Goal: Check status: Check status

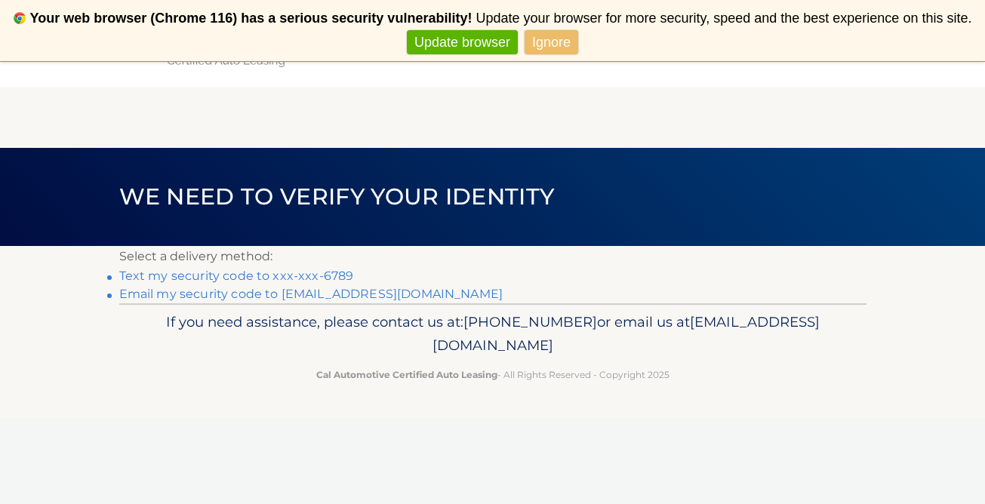
click at [313, 277] on link "Text my security code to xxx-xxx-6789" at bounding box center [236, 276] width 235 height 14
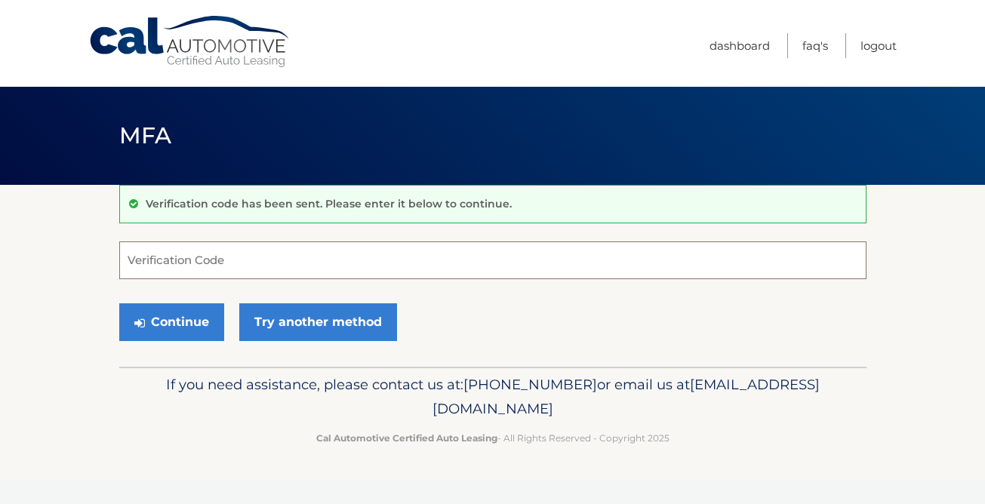
click at [310, 277] on input "Verification Code" at bounding box center [493, 261] width 748 height 38
click at [328, 257] on input "Verification Code" at bounding box center [493, 261] width 748 height 38
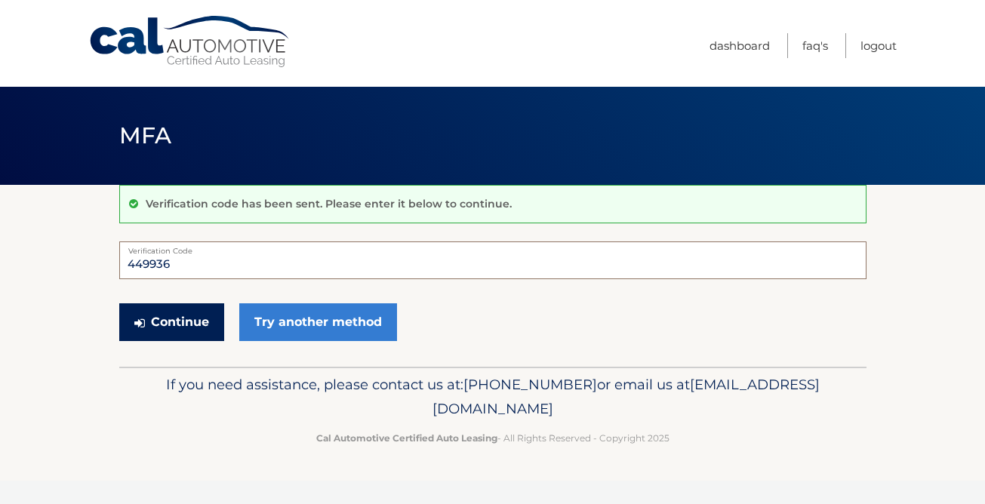
type input "449936"
click at [148, 334] on button "Continue" at bounding box center [171, 323] width 105 height 38
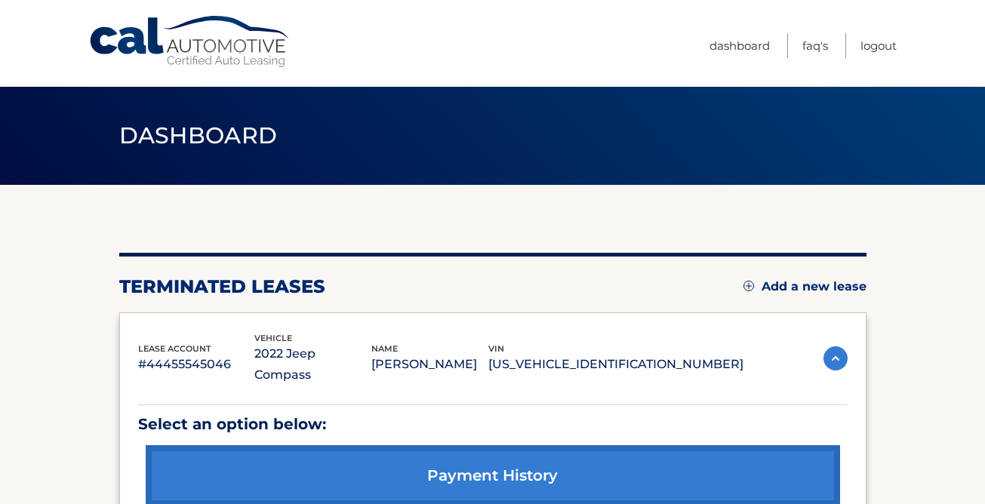
click at [973, 311] on section "You are registered for this site, but you haven't enrolled in online payments. …" at bounding box center [492, 381] width 985 height 393
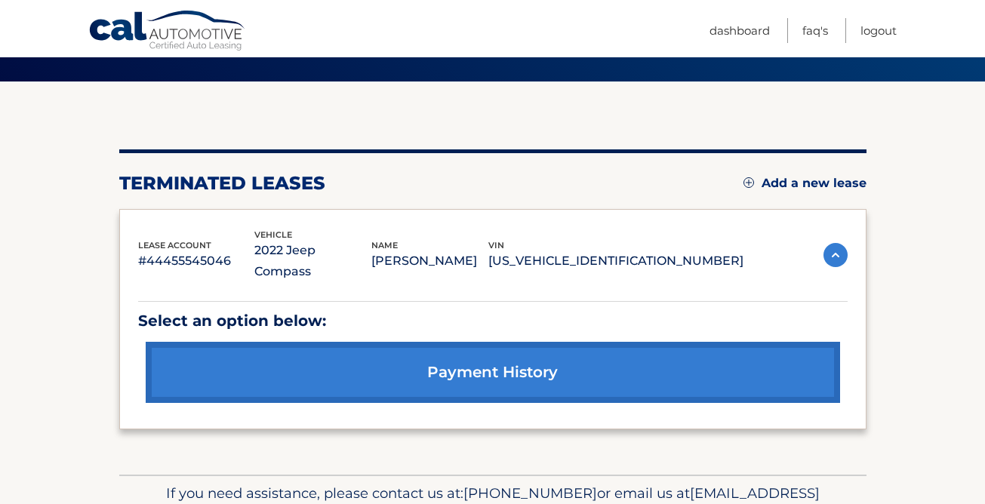
scroll to position [168, 0]
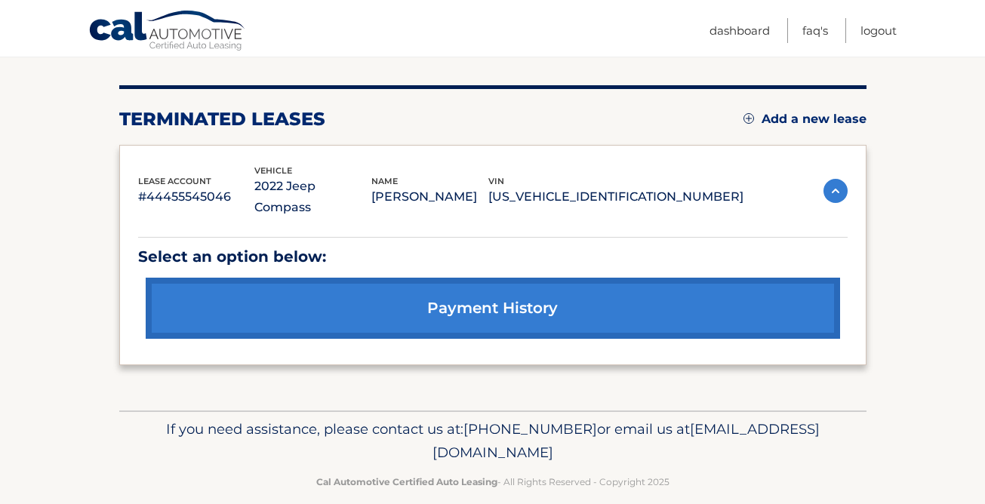
click at [466, 297] on link "payment history" at bounding box center [493, 308] width 695 height 61
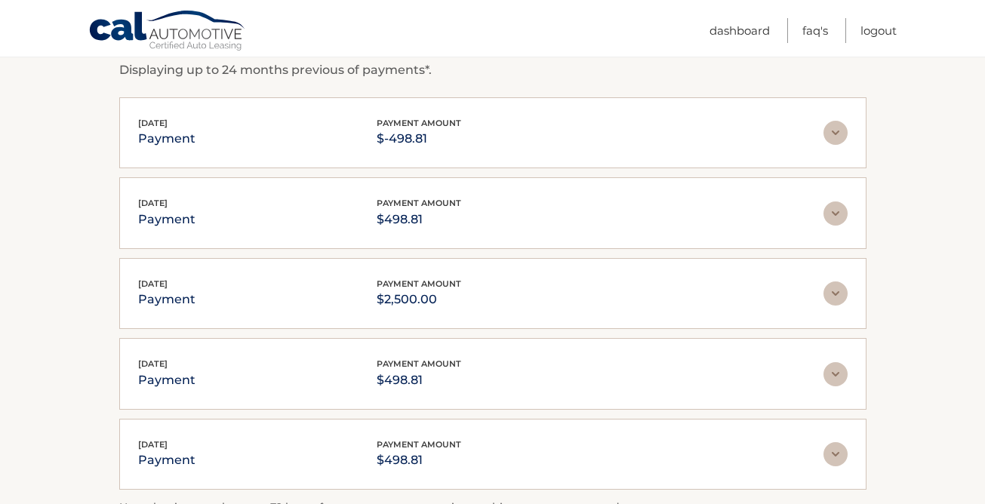
scroll to position [272, 0]
click at [839, 208] on img at bounding box center [836, 213] width 24 height 24
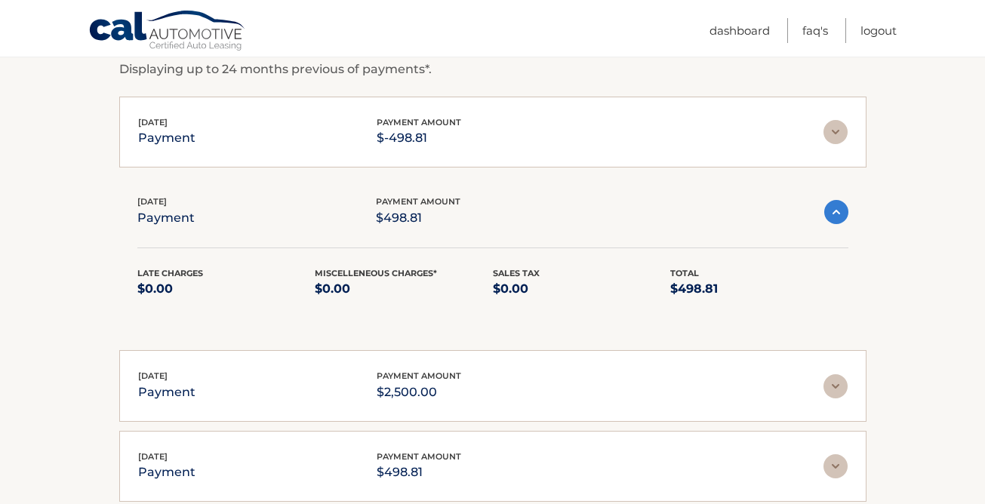
click at [831, 128] on img at bounding box center [836, 132] width 24 height 24
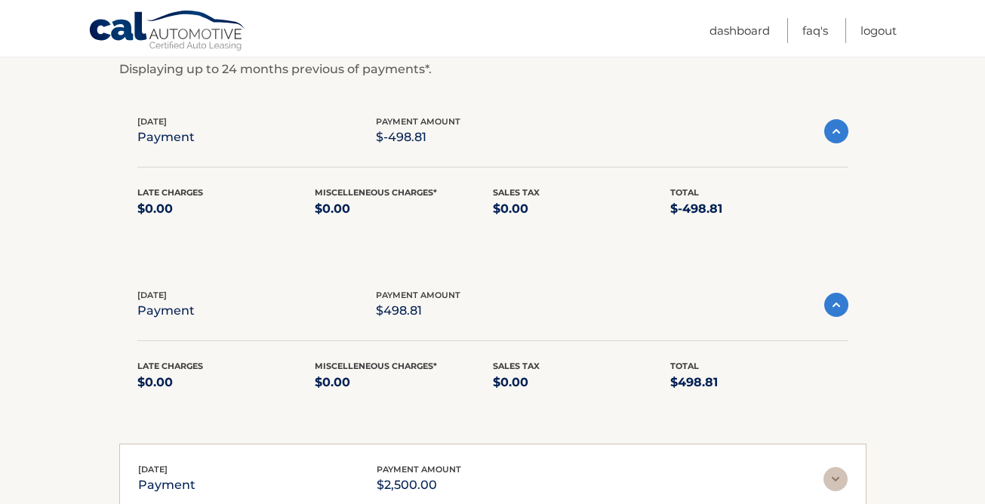
click at [905, 112] on section "Account Details | #44455545046 Back to Dashboard Payment History Displaying up …" at bounding box center [492, 352] width 985 height 879
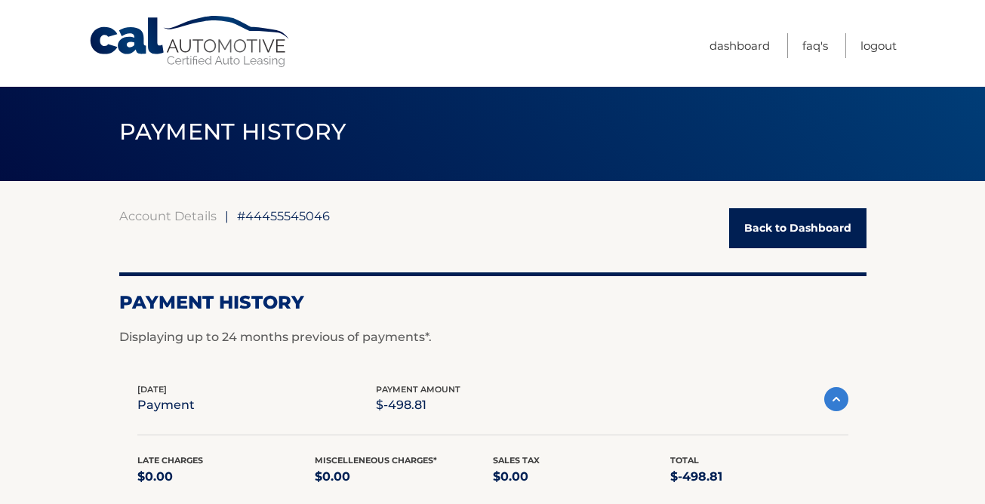
scroll to position [0, 0]
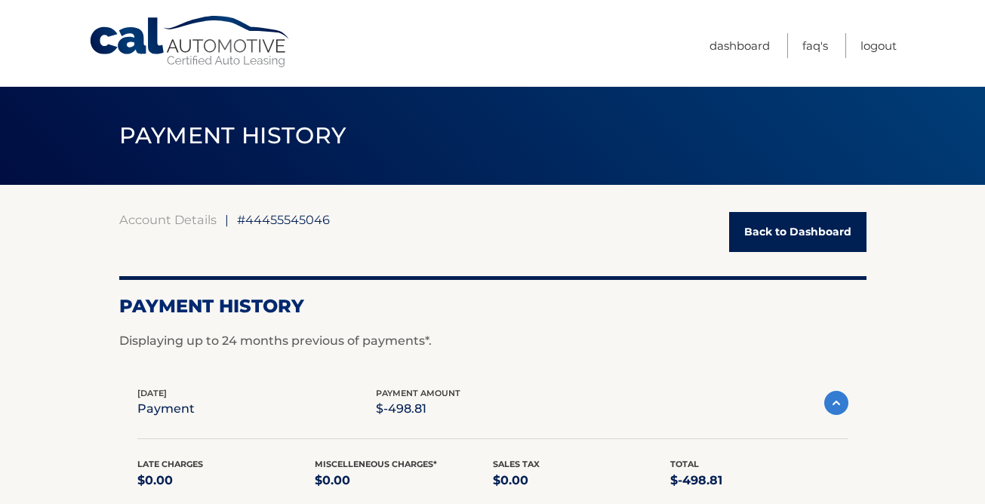
click at [840, 230] on link "Back to Dashboard" at bounding box center [797, 232] width 137 height 40
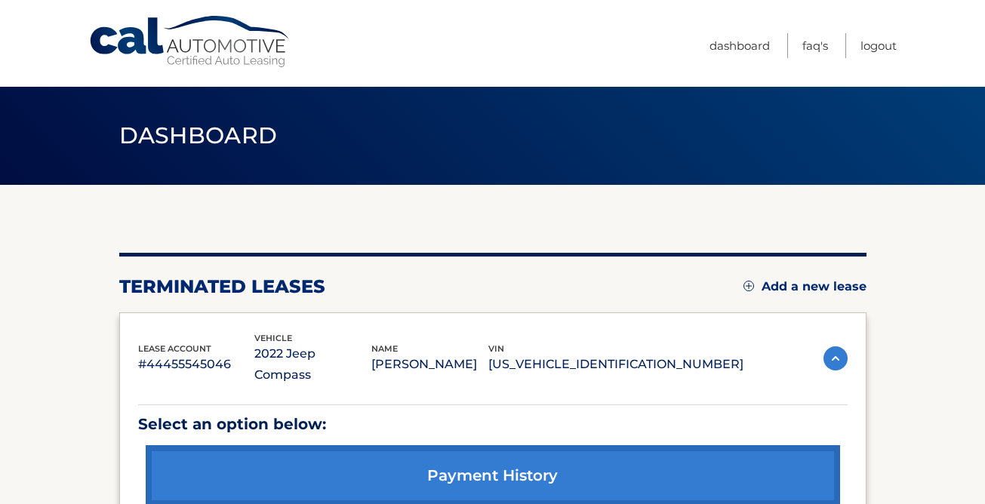
click at [633, 359] on p "[US_VEHICLE_IDENTIFICATION_NUMBER]" at bounding box center [616, 364] width 255 height 21
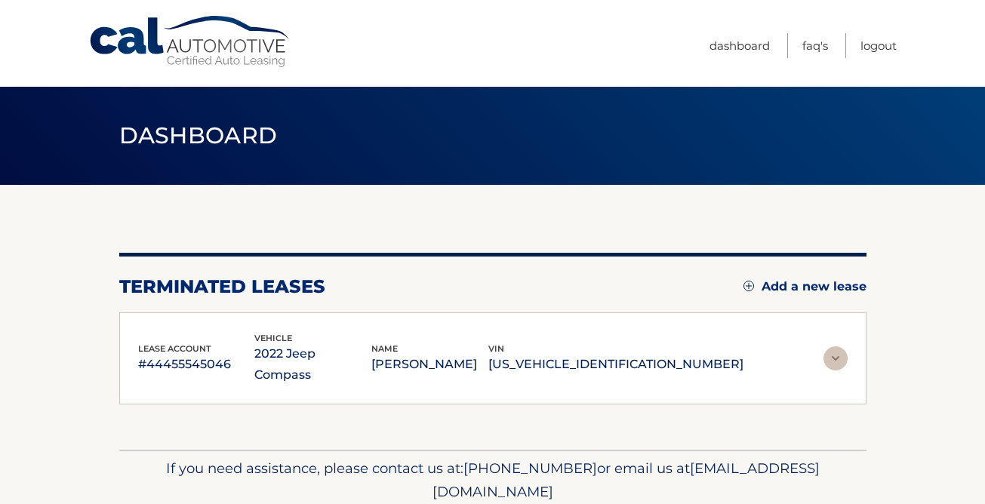
click at [670, 358] on p "[US_VEHICLE_IDENTIFICATION_NUMBER]" at bounding box center [616, 364] width 255 height 21
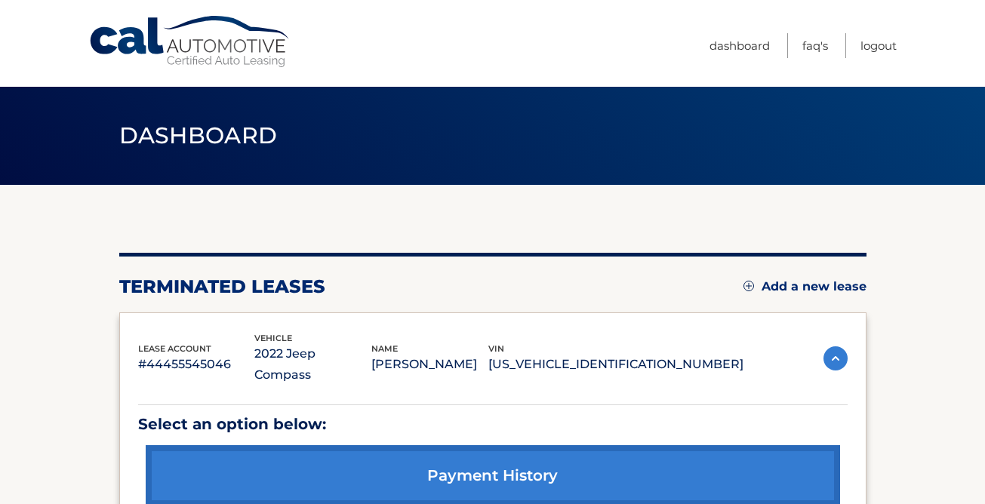
click at [953, 332] on section "You are registered for this site, but you haven't enrolled in online payments. …" at bounding box center [492, 381] width 985 height 393
click at [743, 43] on link "Dashboard" at bounding box center [740, 45] width 60 height 25
click at [816, 51] on link "FAQ's" at bounding box center [816, 45] width 26 height 25
click at [680, 355] on p "[US_VEHICLE_IDENTIFICATION_NUMBER]" at bounding box center [616, 364] width 255 height 21
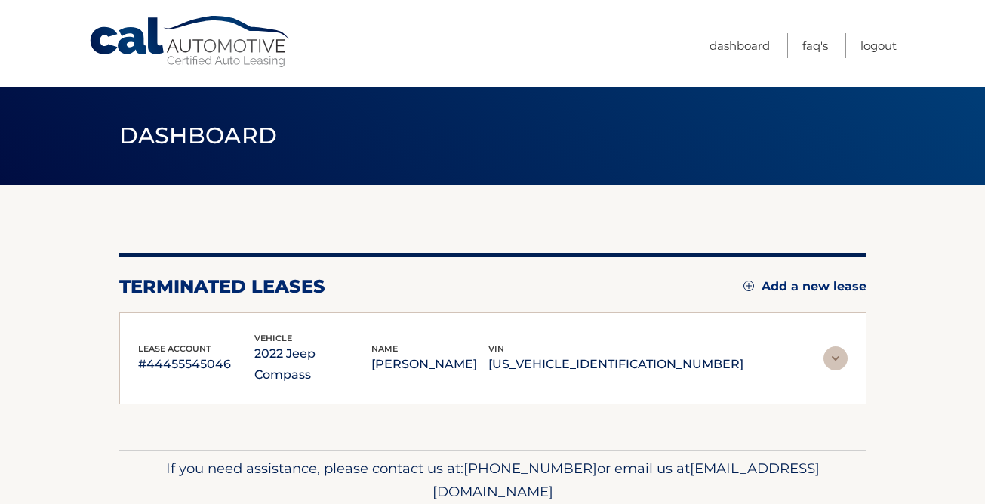
click at [163, 360] on p "#44455545046" at bounding box center [196, 364] width 117 height 21
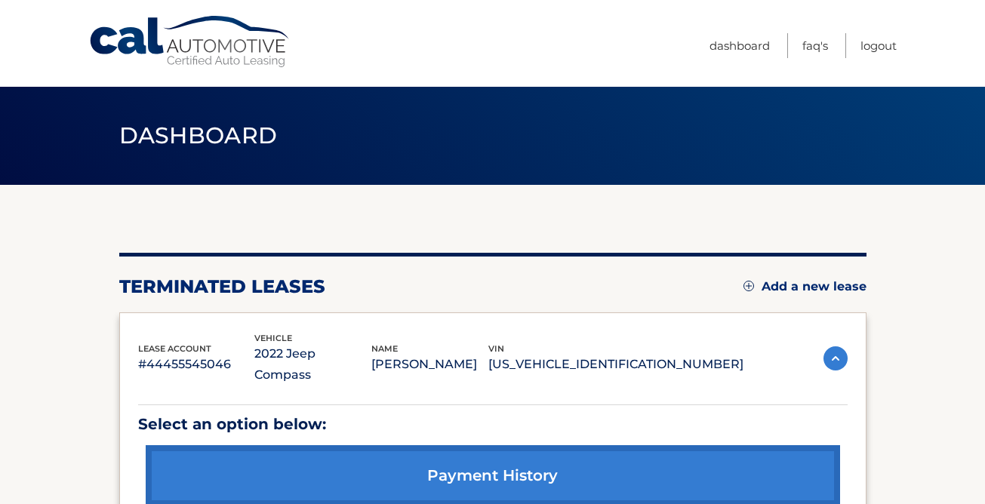
click at [890, 352] on section "You are registered for this site, but you haven't enrolled in online payments. …" at bounding box center [492, 381] width 985 height 393
